Goal: Check status: Check status

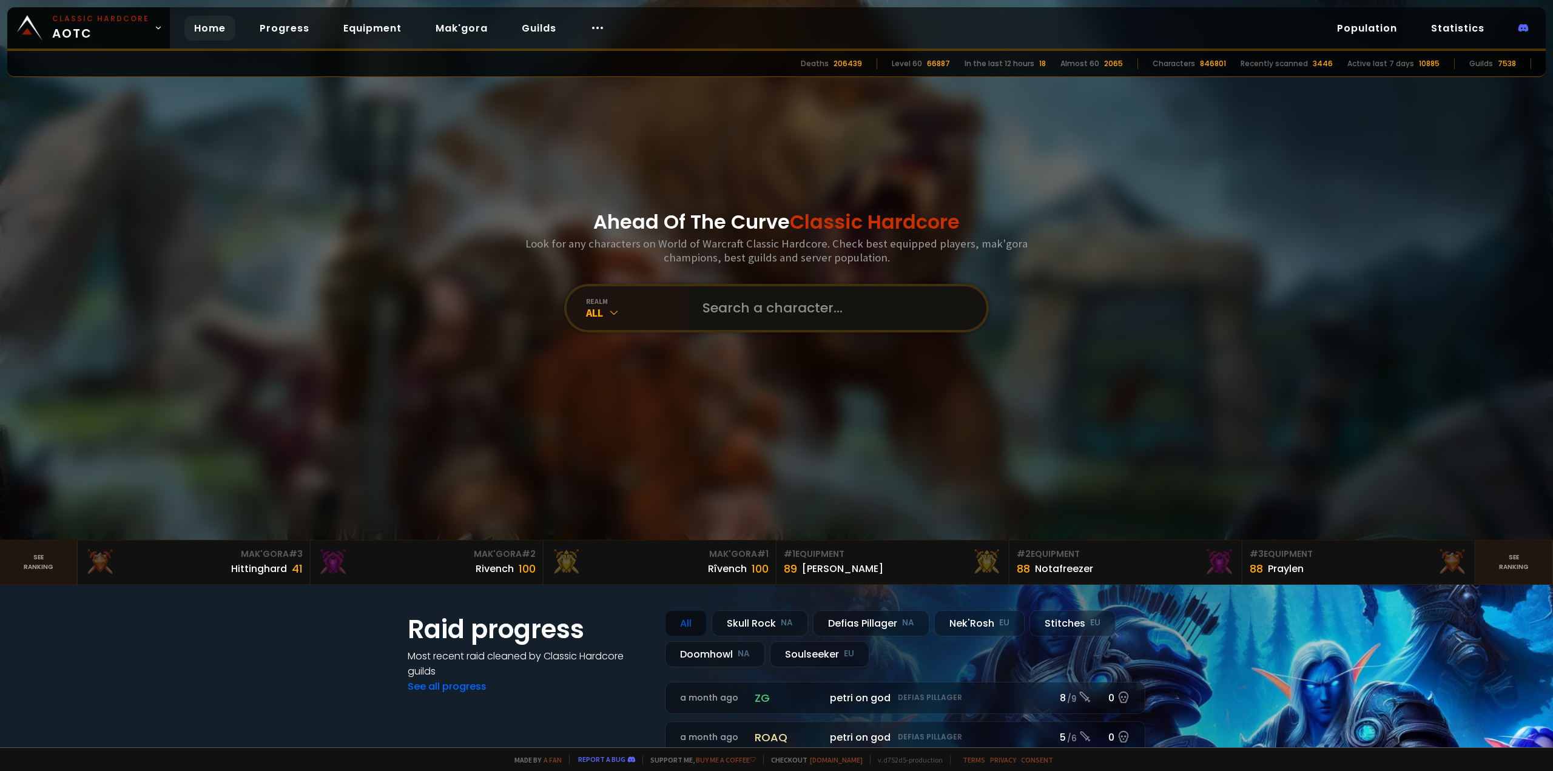
click at [758, 311] on input "text" at bounding box center [833, 308] width 277 height 44
type input "tråll"
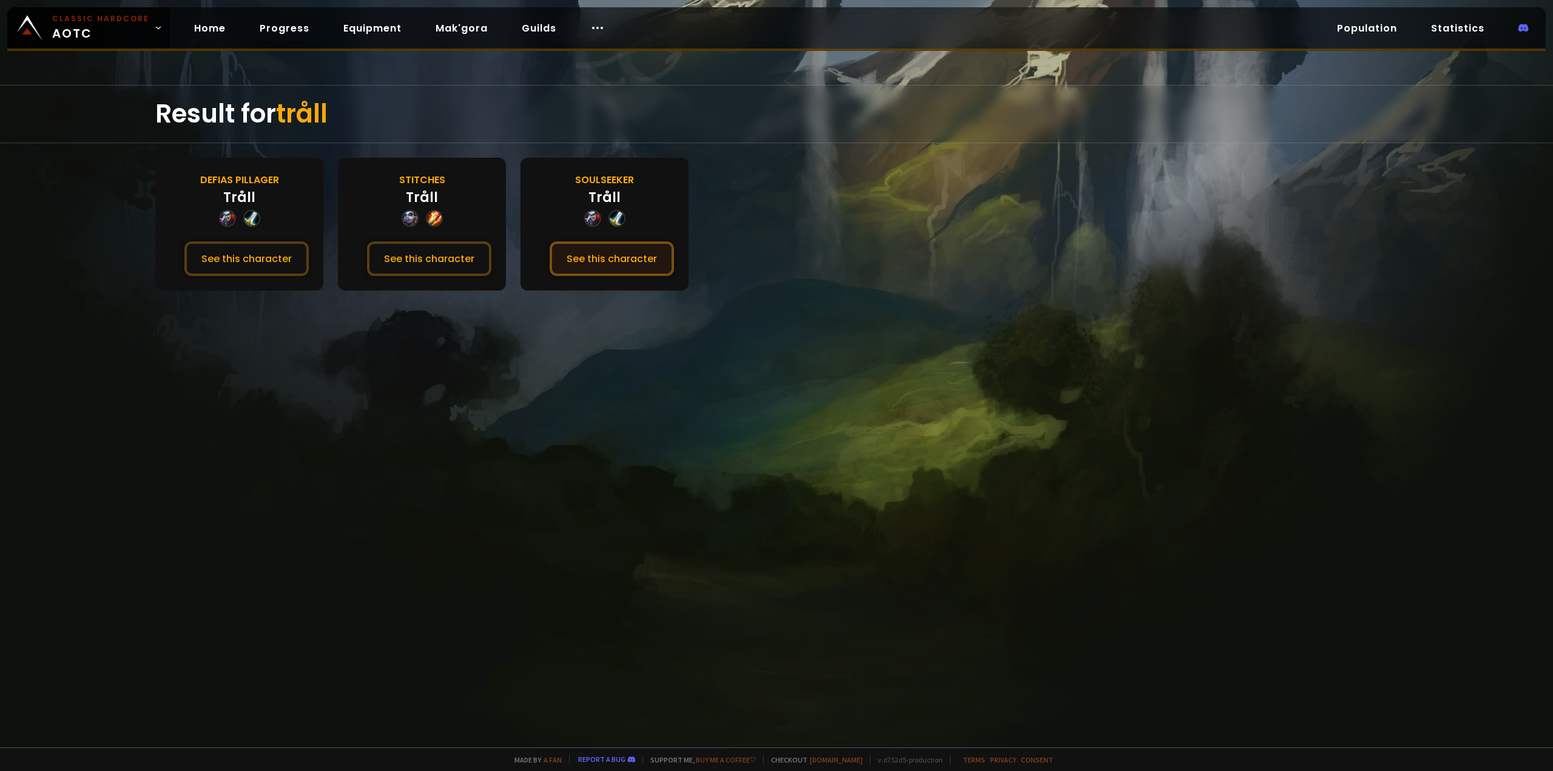
click at [632, 255] on button "See this character" at bounding box center [612, 258] width 124 height 35
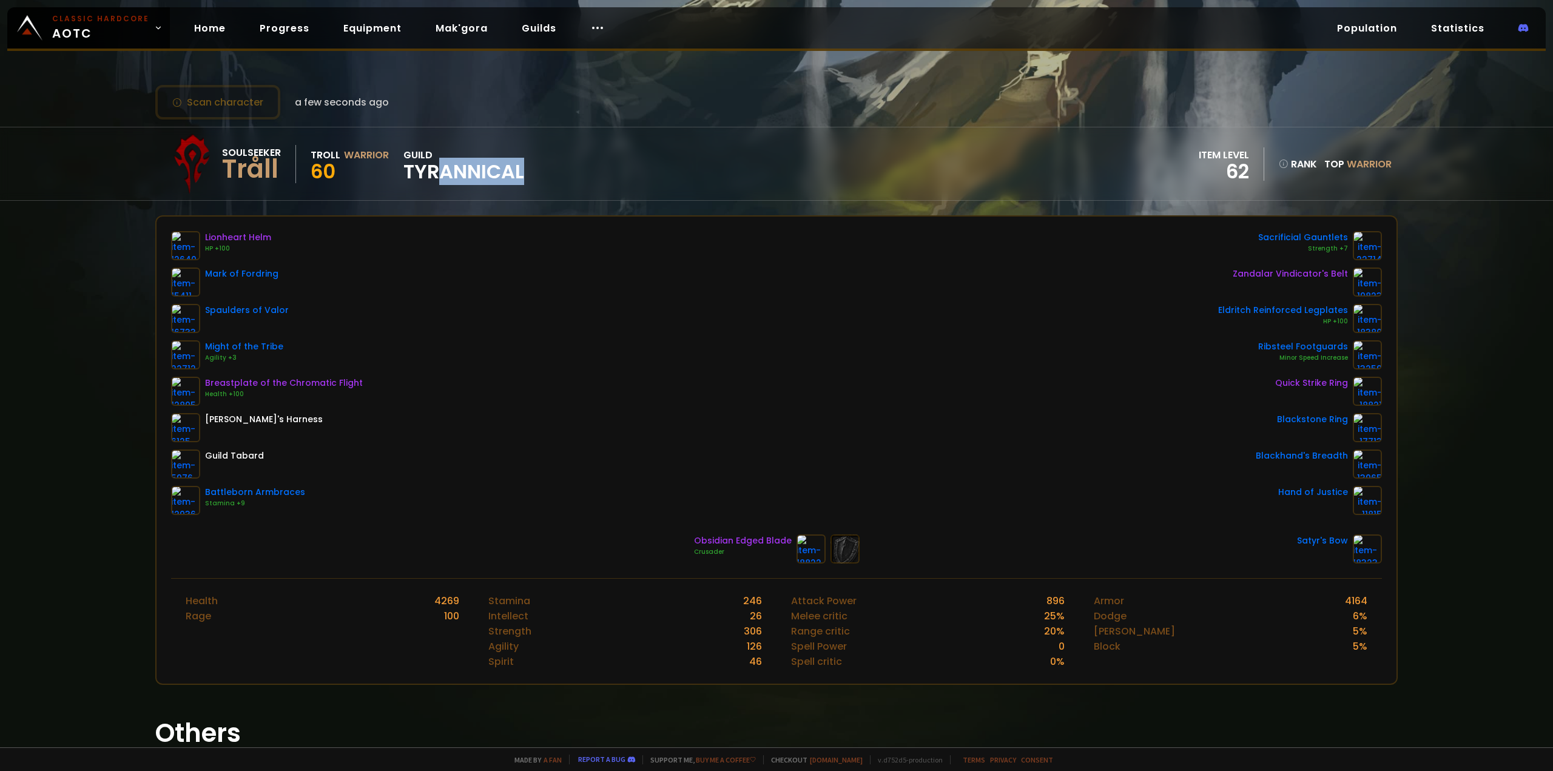
drag, startPoint x: 473, startPoint y: 172, endPoint x: 548, endPoint y: 172, distance: 74.6
click at [548, 172] on div "Soulseeker Tråll Troll Warrior 60 guild Tyrannical item level 62 rank Top Warri…" at bounding box center [776, 163] width 1243 height 73
click at [613, 363] on div "Lionheart Helm HP +100 Mark of Fordring Spaulders of Valor Might of the Tribe A…" at bounding box center [776, 373] width 1211 height 284
